Goal: Navigation & Orientation: Understand site structure

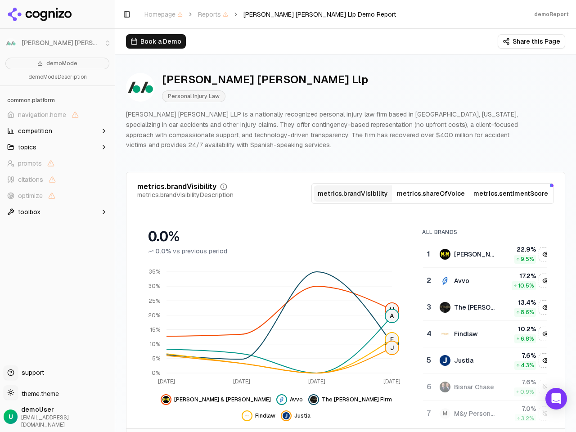
click at [11, 43] on li "Adamson Ahdoot Llp" at bounding box center [57, 43] width 115 height 22
click at [57, 115] on span "navigation.home" at bounding box center [42, 114] width 48 height 9
click at [57, 147] on button "topics" at bounding box center [58, 147] width 108 height 14
click at [115, 216] on button "Toggle Sidebar" at bounding box center [114, 216] width 7 height 432
click at [127, 14] on button "Toggle Sidebar" at bounding box center [127, 14] width 13 height 13
